Goal: Information Seeking & Learning: Learn about a topic

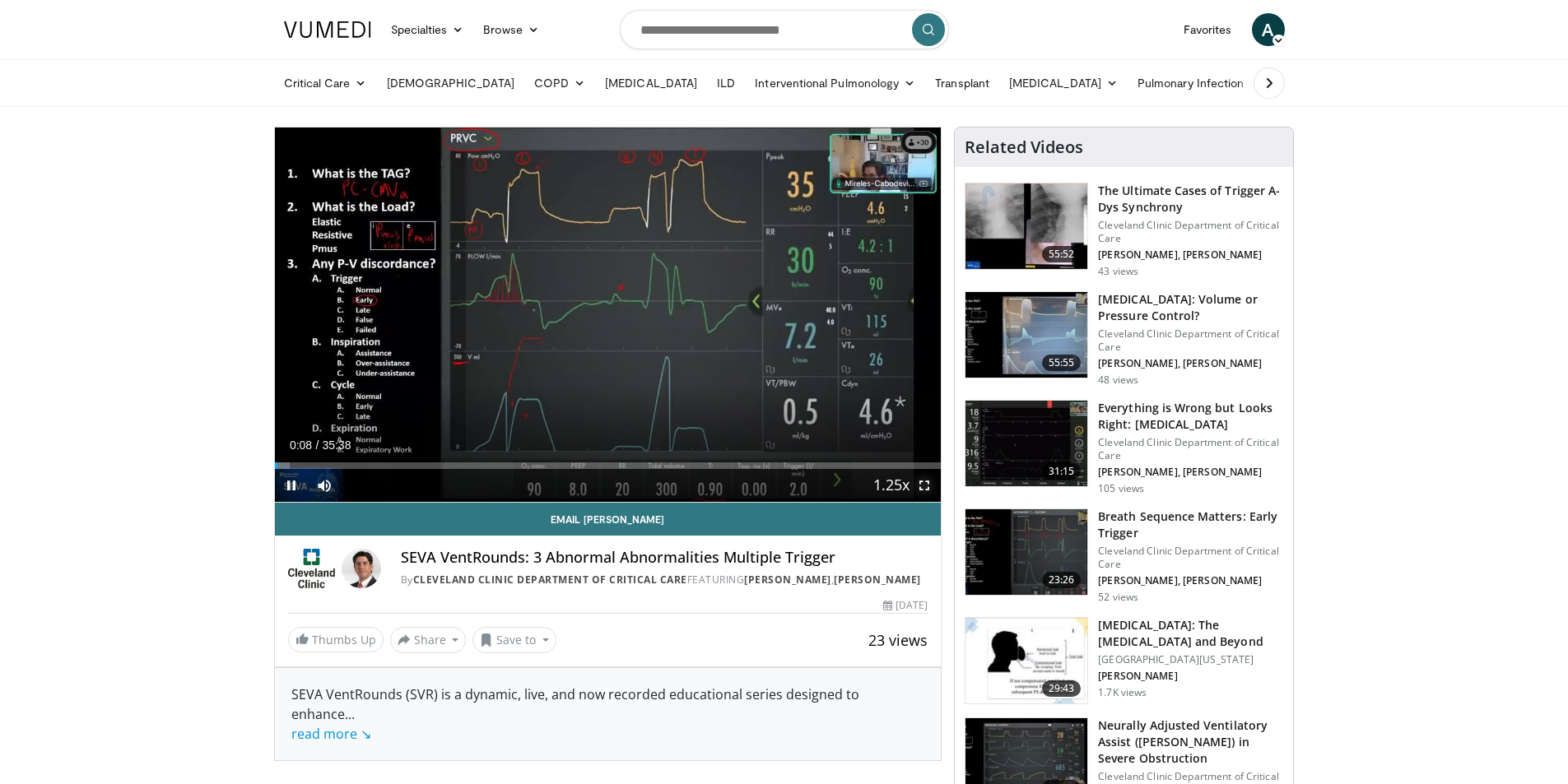
click at [923, 490] on span "Video Player" at bounding box center [924, 485] width 33 height 33
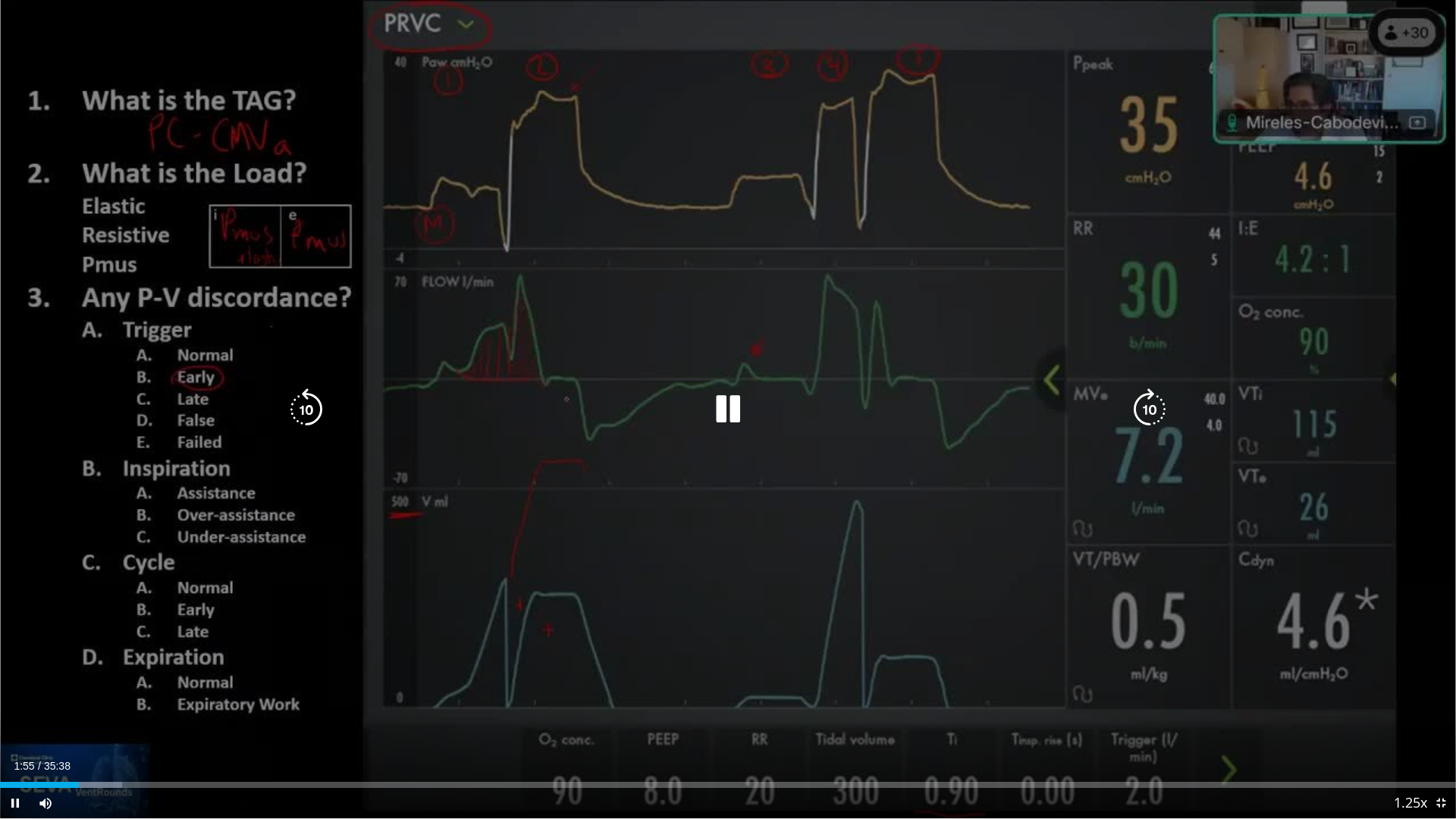
click at [732, 414] on icon "Video Player" at bounding box center [727, 409] width 42 height 42
click at [736, 400] on icon "Video Player" at bounding box center [727, 409] width 42 height 42
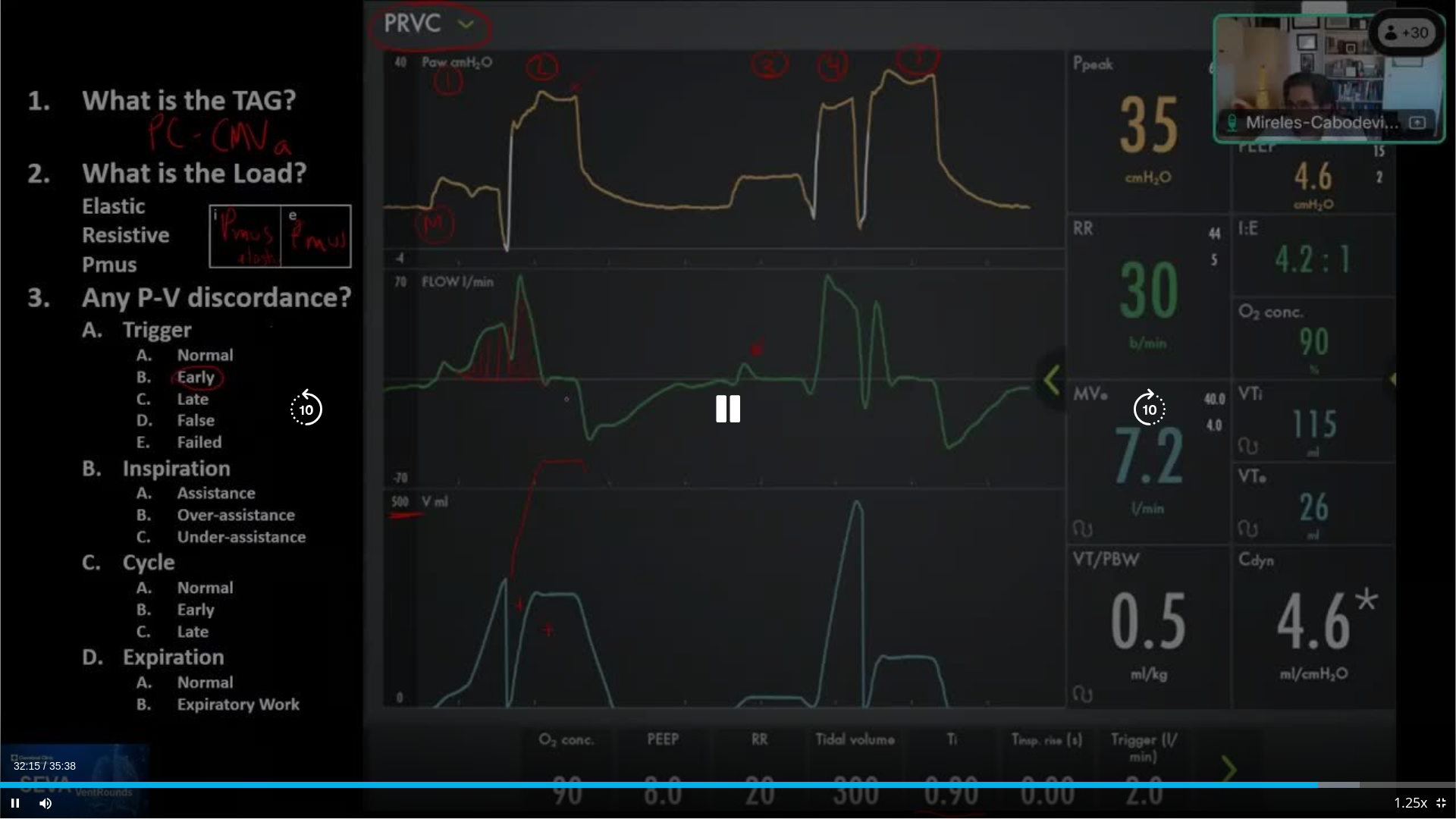
drag, startPoint x: 1099, startPoint y: 9, endPoint x: 1048, endPoint y: 95, distance: 100.0
click at [1112, 148] on div "10 seconds Tap to unmute" at bounding box center [728, 409] width 1456 height 818
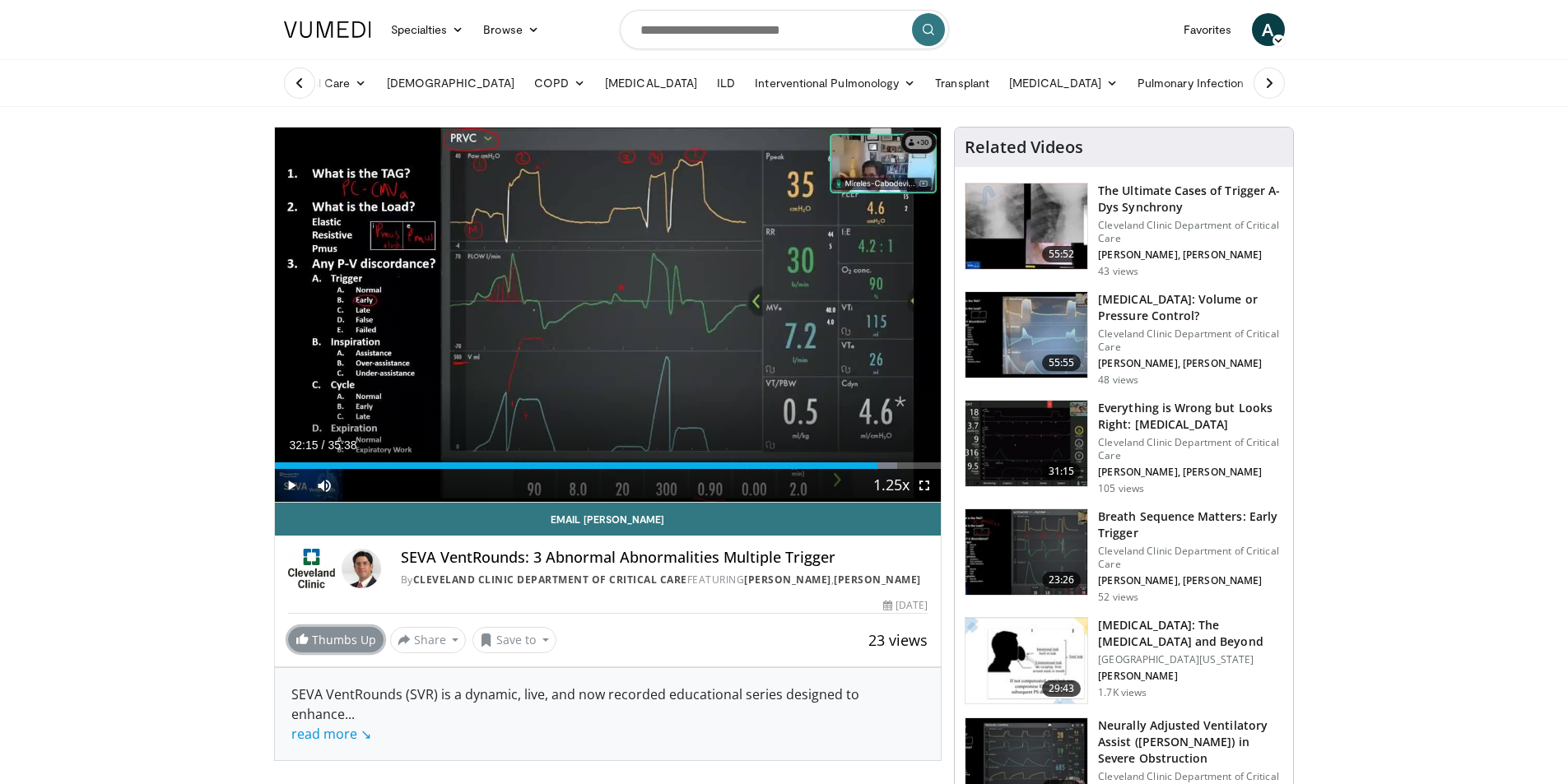
click at [338, 652] on link "Thumbs Up" at bounding box center [335, 640] width 95 height 26
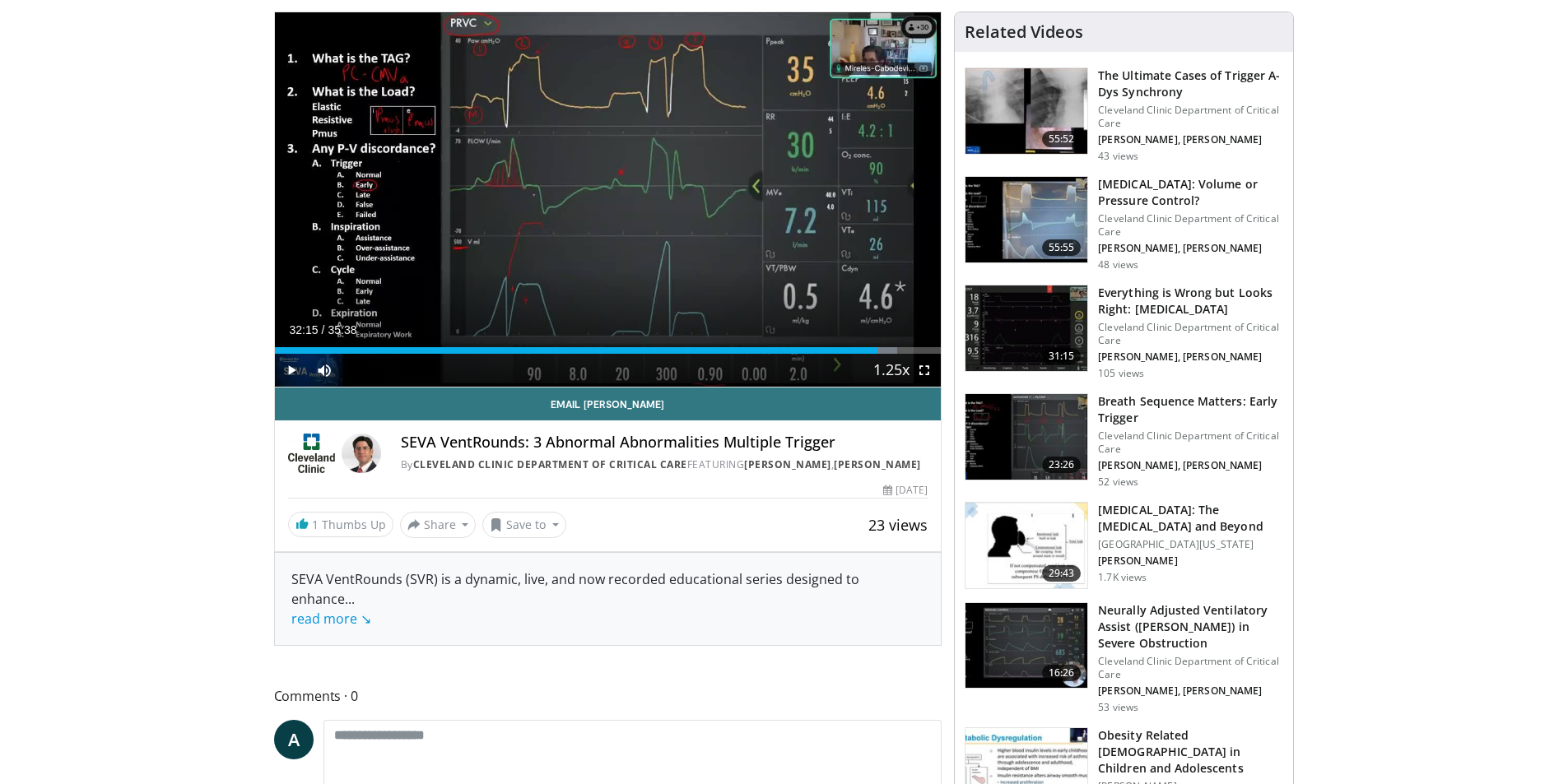
scroll to position [329, 0]
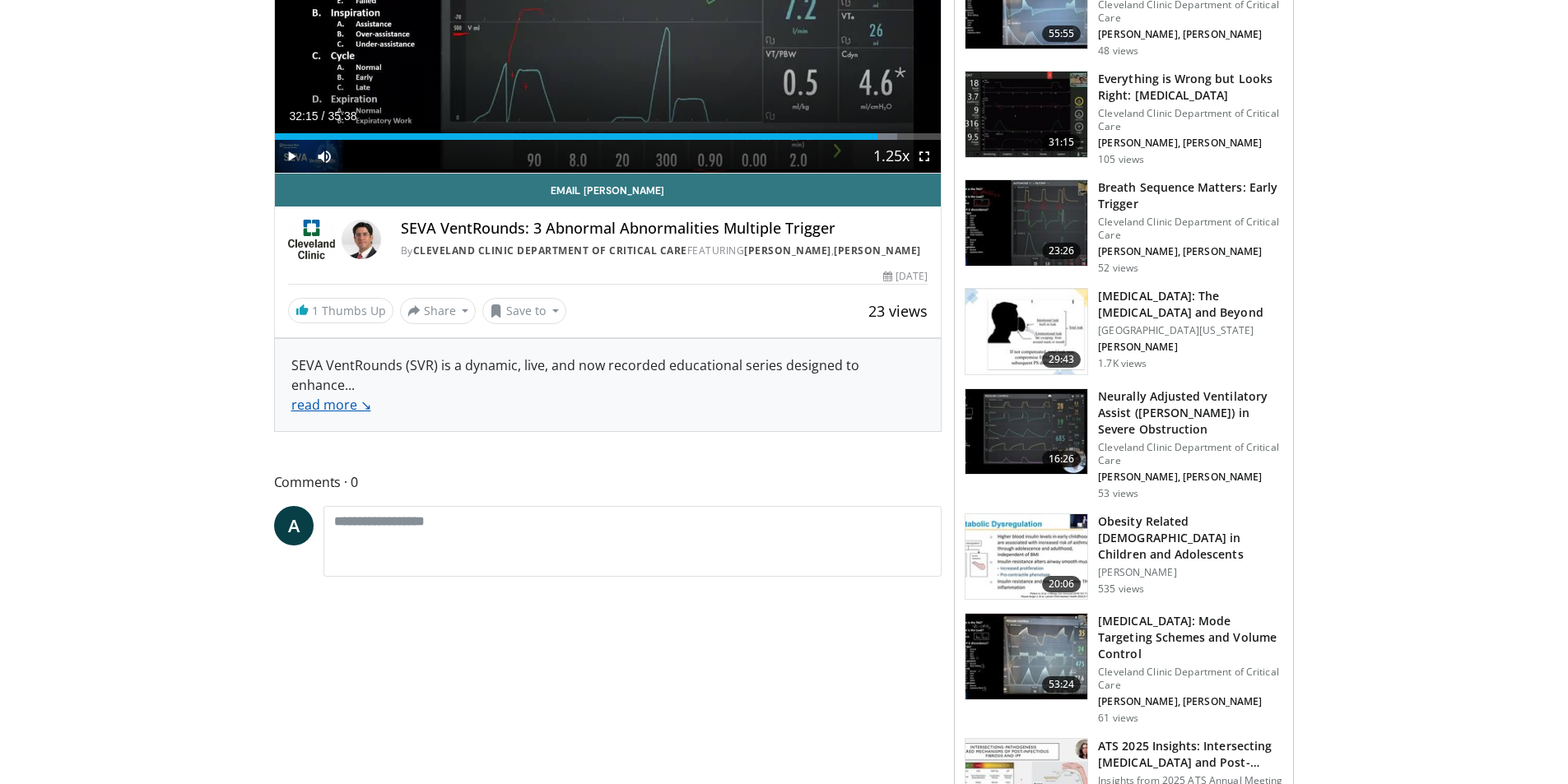
click at [337, 395] on link "read more ↘" at bounding box center [331, 405] width 80 height 18
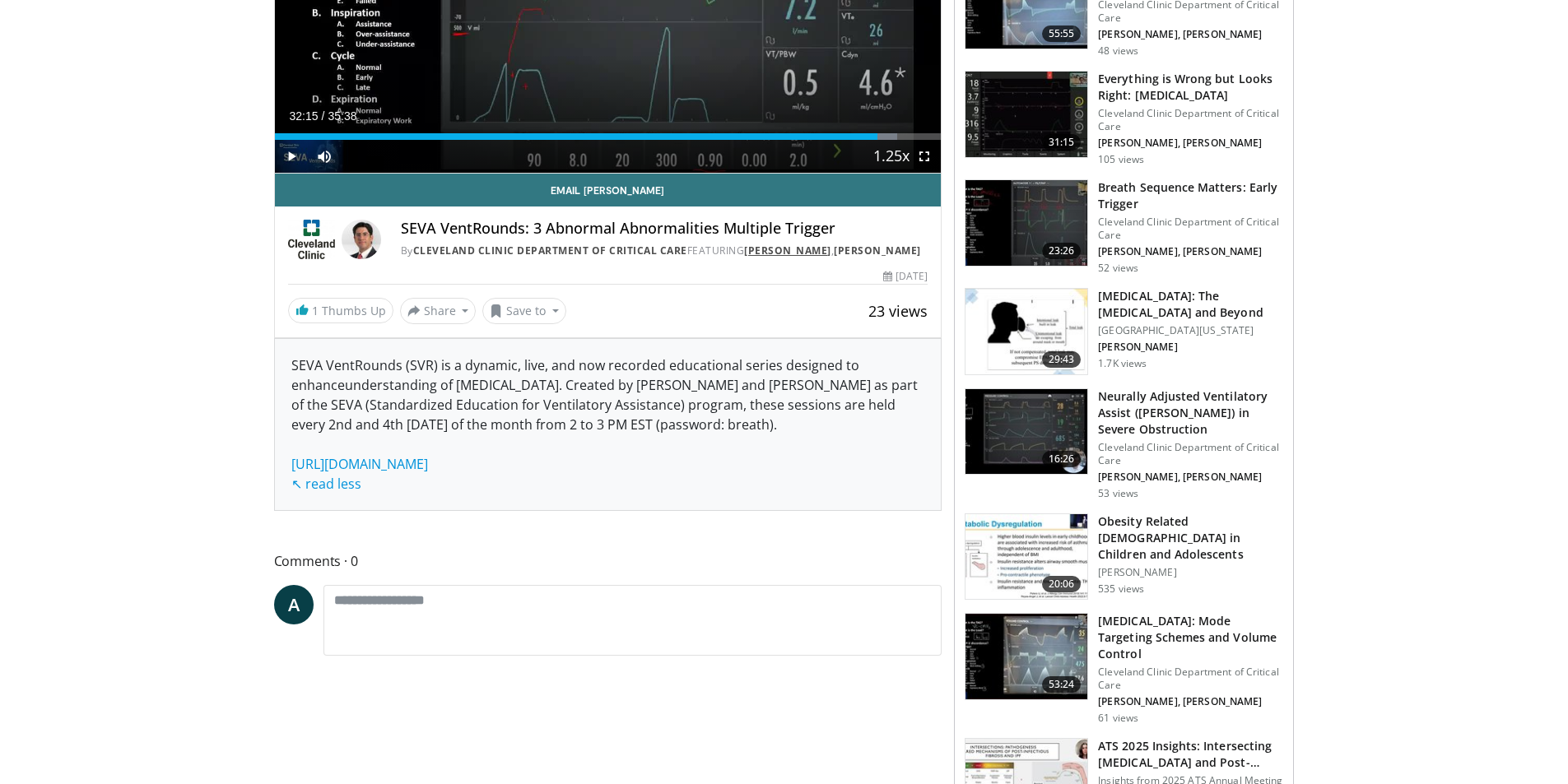
click at [776, 247] on link "[PERSON_NAME]" at bounding box center [788, 250] width 88 height 14
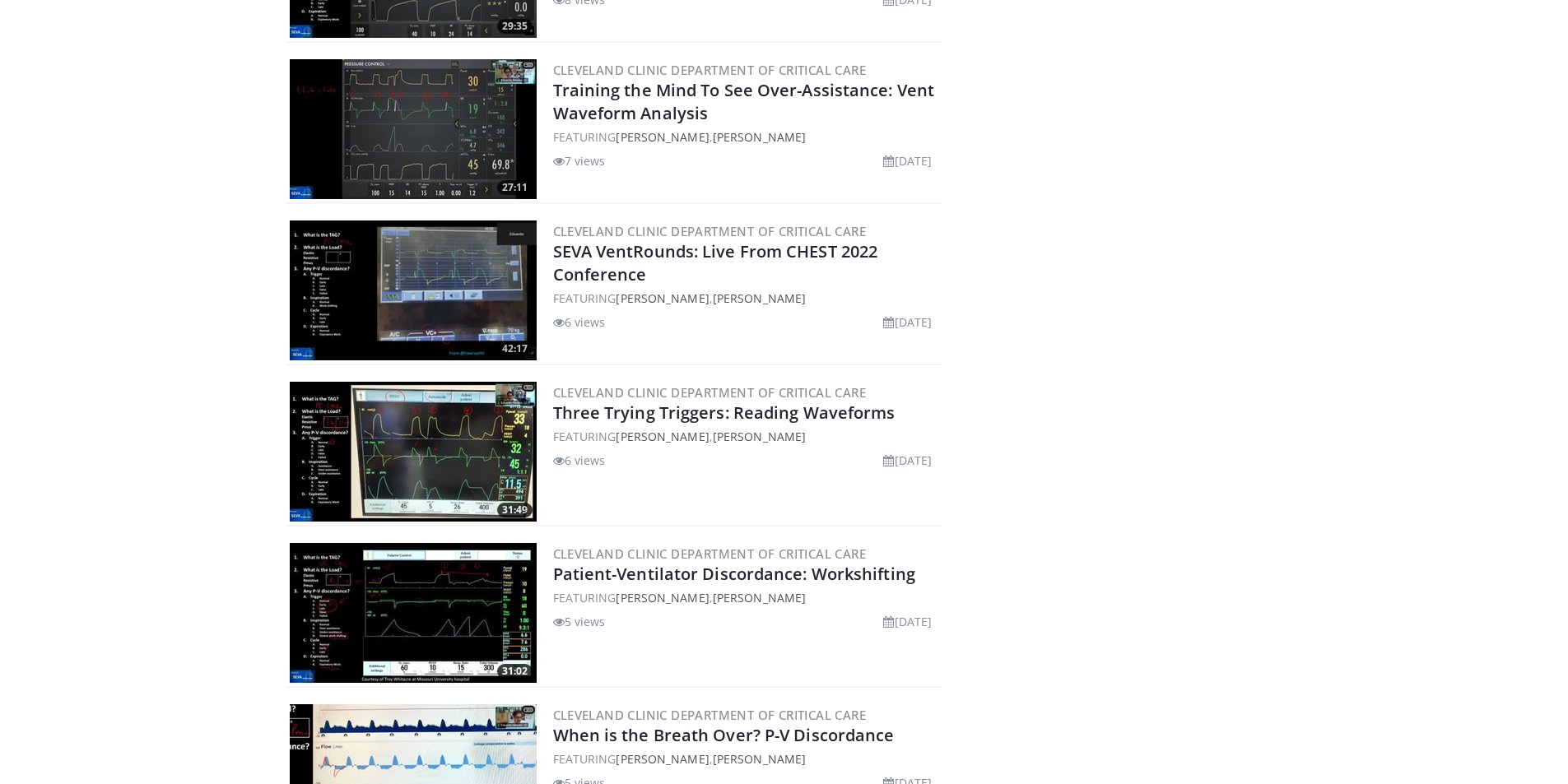
scroll to position [12724, 0]
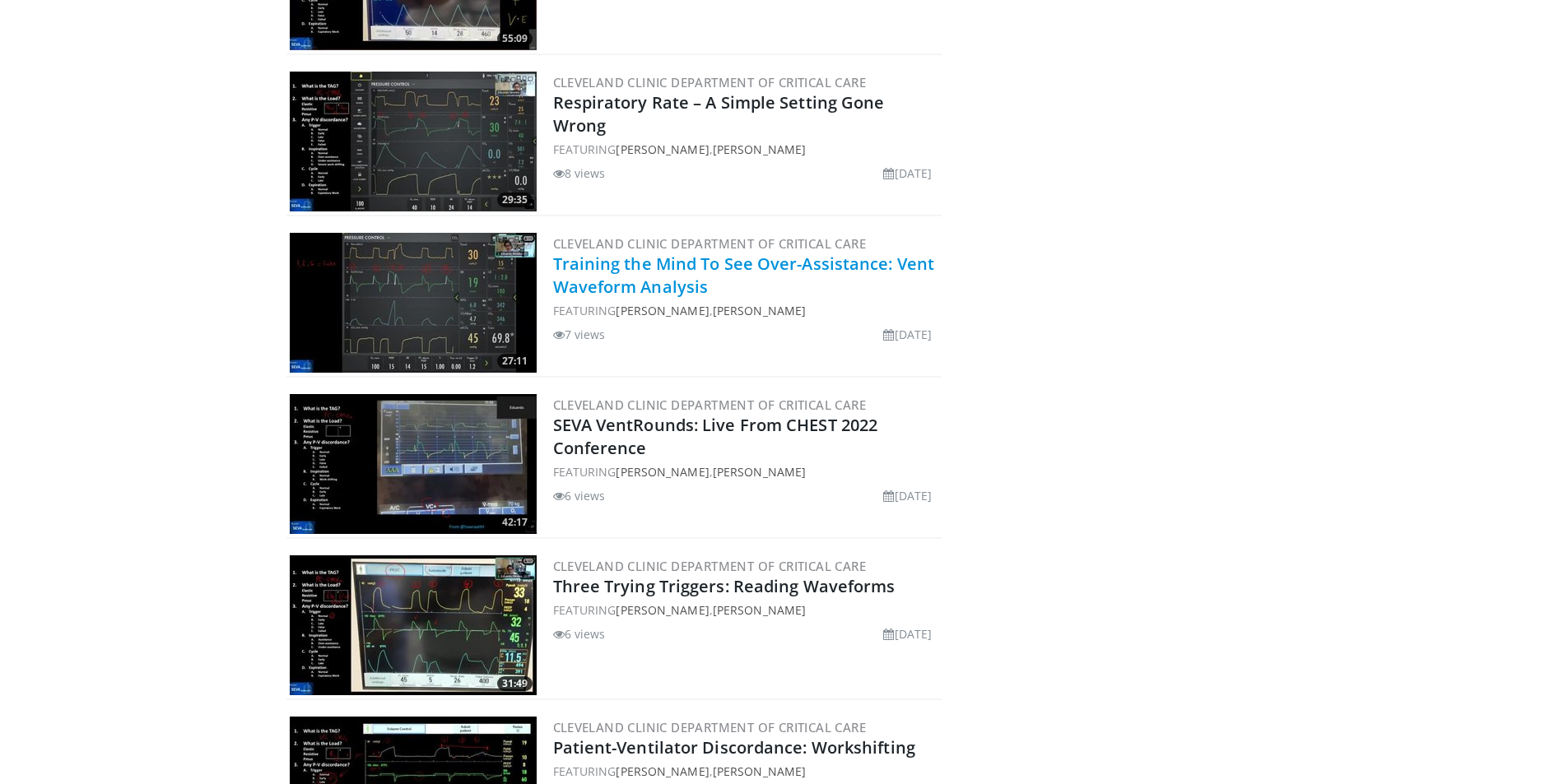
click at [738, 264] on link "Training the Mind To See Over-Assistance: Vent Waveform Analysis" at bounding box center [744, 275] width 382 height 45
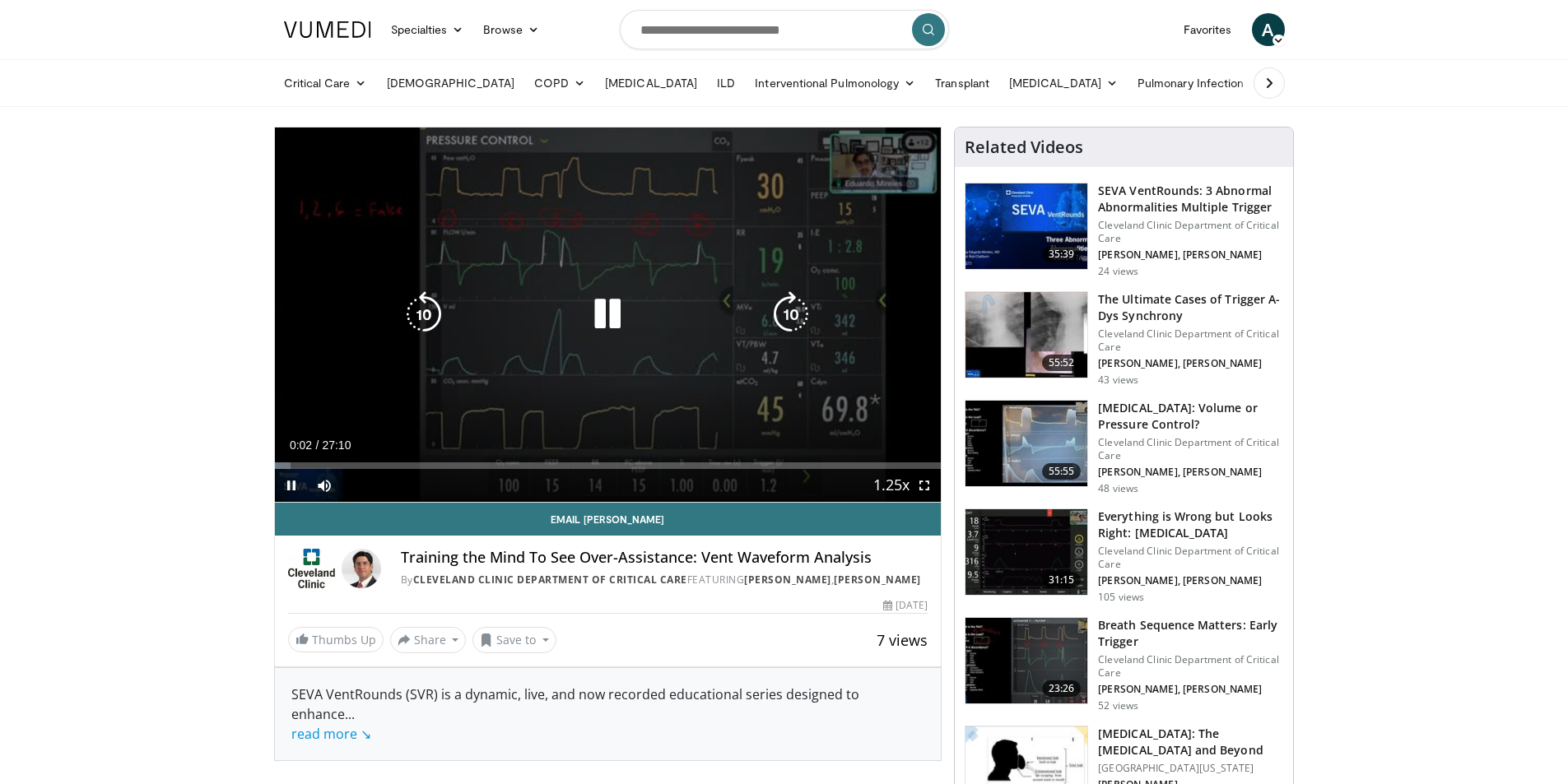
click at [605, 319] on icon "Video Player" at bounding box center [607, 314] width 46 height 46
